Goal: Use online tool/utility: Utilize a website feature to perform a specific function

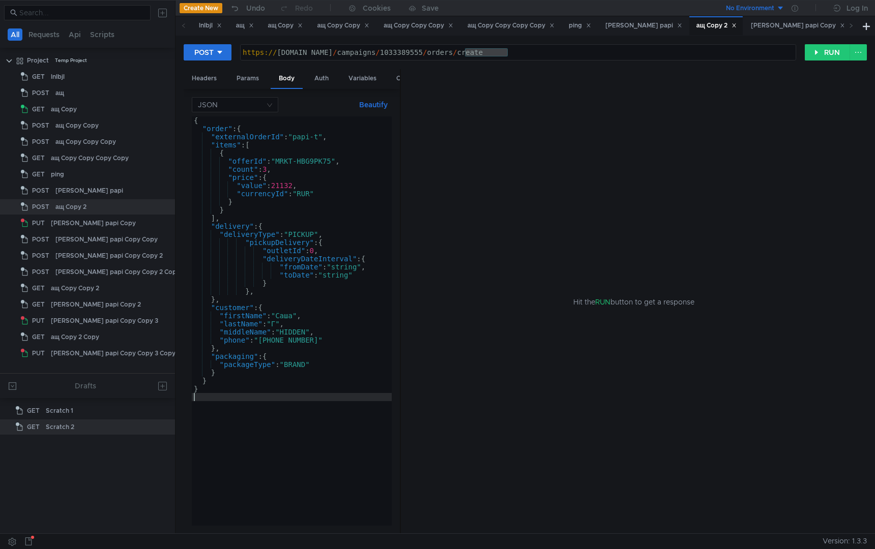
click at [457, 55] on div "https:// [DOMAIN_NAME] / campaigns / 1033389555 / orders / create" at bounding box center [518, 60] width 555 height 24
click at [465, 54] on div "https:// [DOMAIN_NAME] / campaigns / 1033389555 / orders / create" at bounding box center [518, 60] width 555 height 24
click at [425, 32] on div "ащ Copy Copy Copy" at bounding box center [417, 25] width 83 height 19
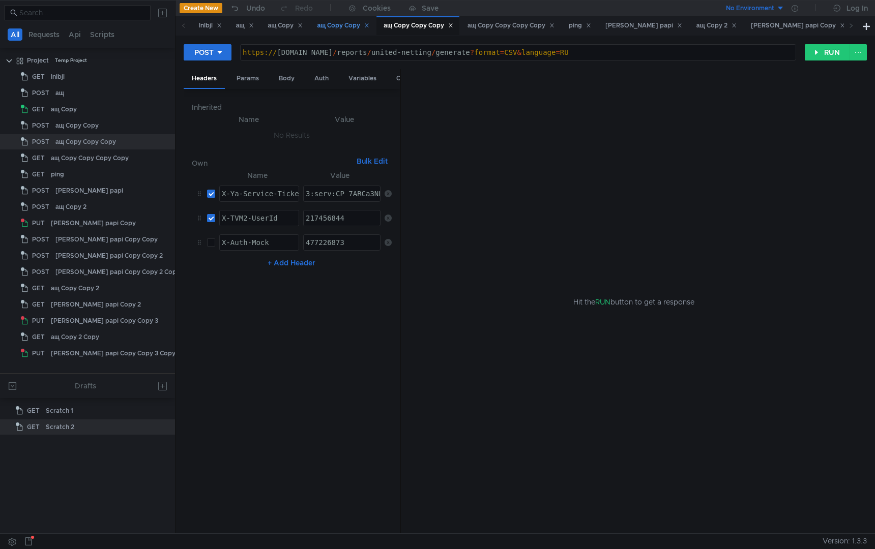
click at [344, 28] on div "ащ Copy Copy" at bounding box center [343, 25] width 52 height 11
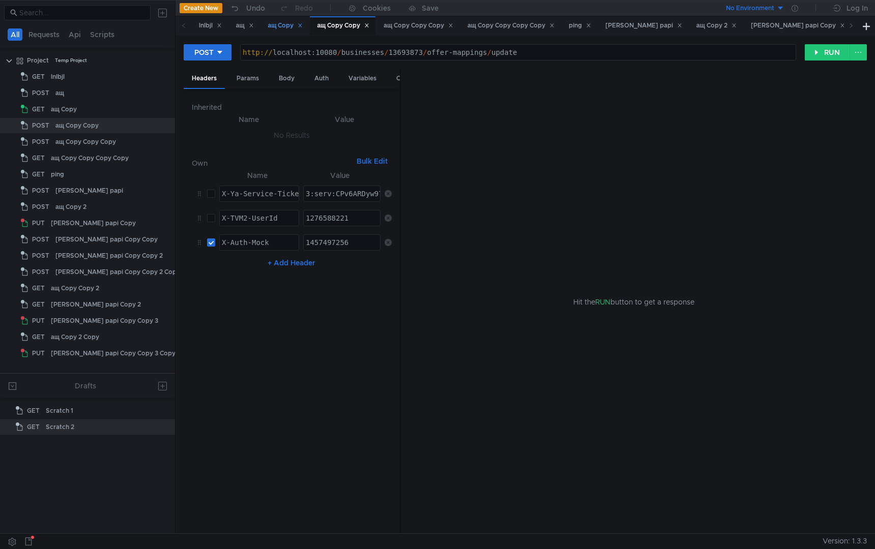
click at [294, 27] on div "ащ Copy" at bounding box center [285, 25] width 35 height 11
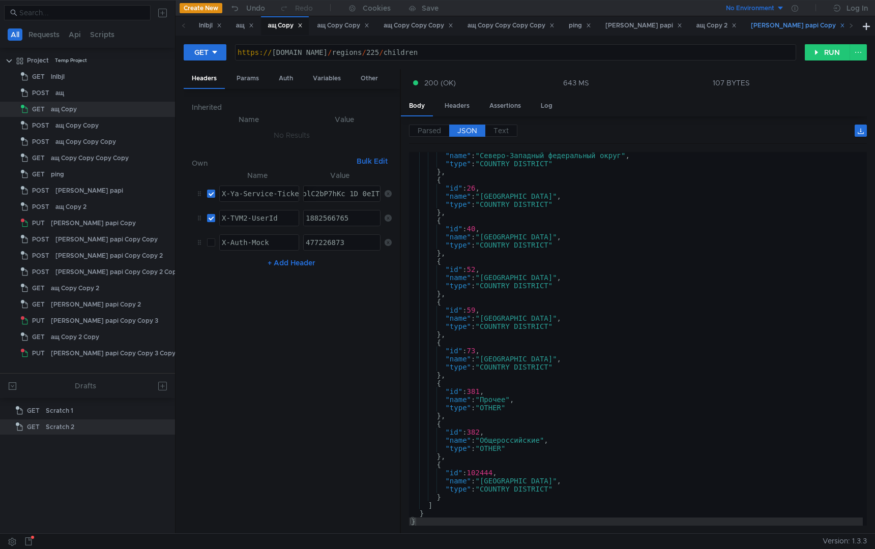
click at [755, 31] on div "[PERSON_NAME] papi Copy" at bounding box center [798, 25] width 94 height 11
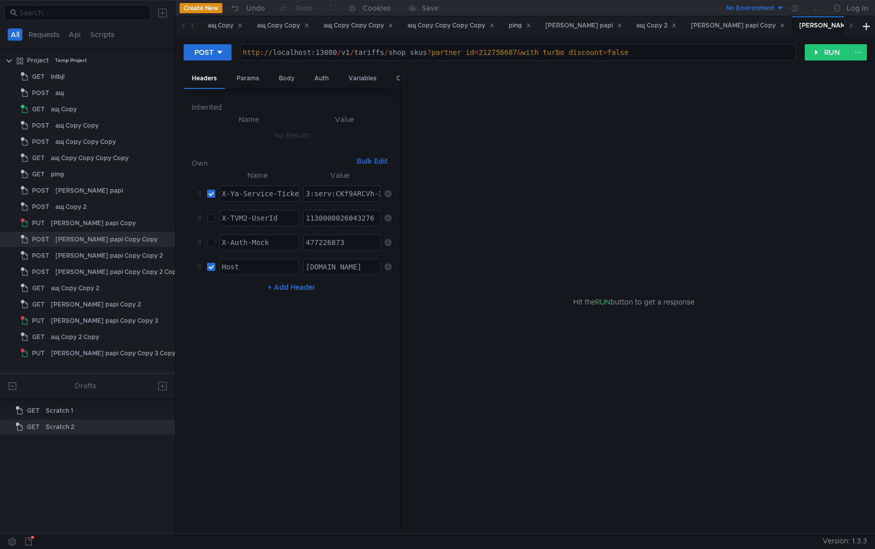
click at [852, 29] on span at bounding box center [850, 25] width 5 height 11
click at [851, 28] on icon at bounding box center [850, 25] width 5 height 5
click at [746, 27] on div "[PERSON_NAME] papi Copy Copy 3" at bounding box center [804, 25] width 116 height 11
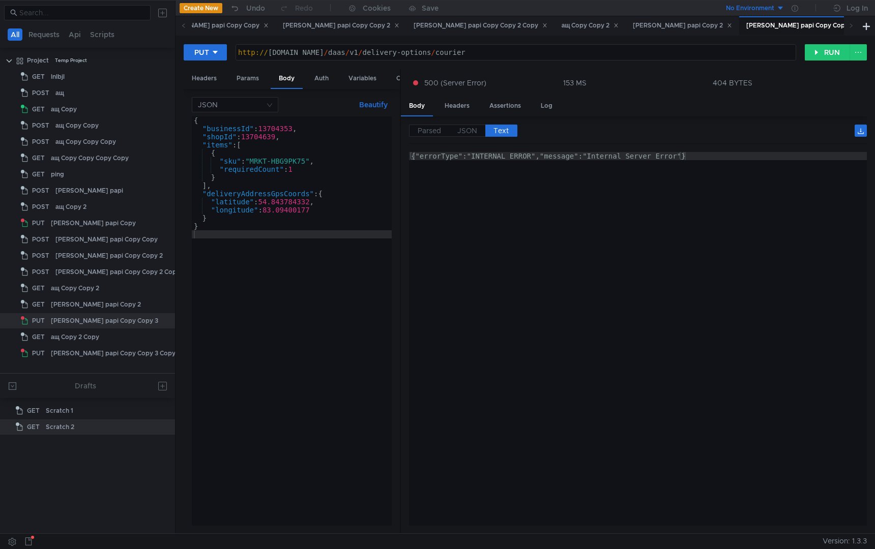
click at [602, 54] on div "http:// [DOMAIN_NAME] / daas / v1 / delivery-options / courier" at bounding box center [516, 60] width 560 height 24
click at [818, 55] on button "RUN" at bounding box center [826, 52] width 45 height 16
